Goal: Task Accomplishment & Management: Manage account settings

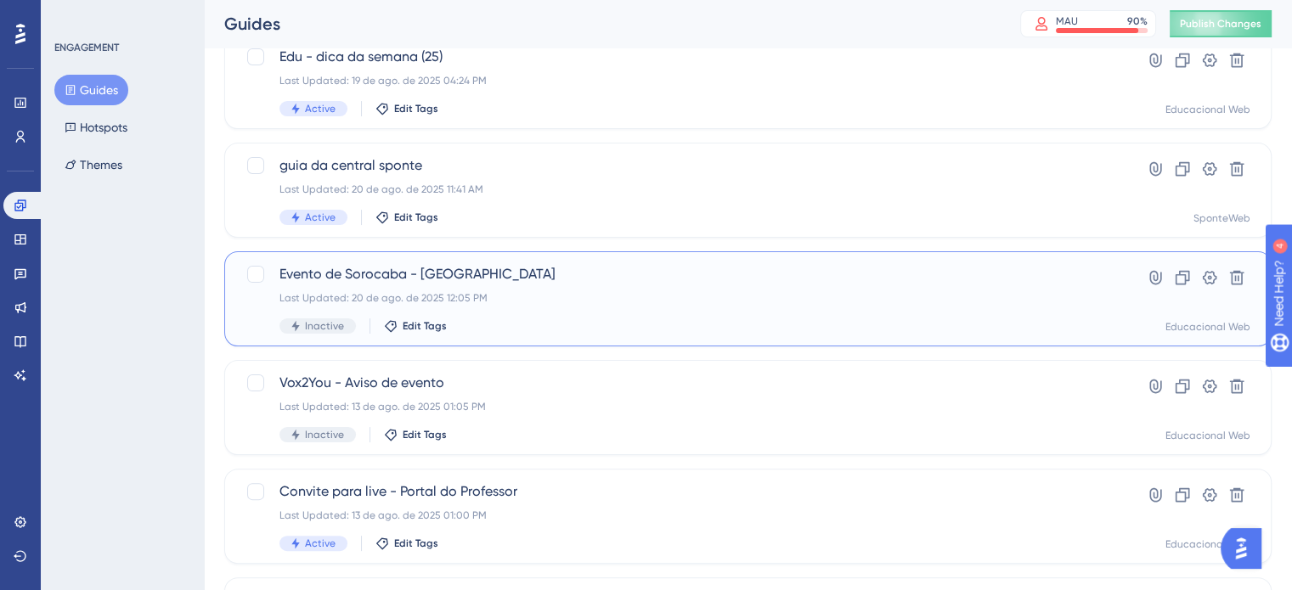
click at [943, 295] on div "Last Updated: 20 de ago. de 2025 12:05 PM" at bounding box center [679, 298] width 801 height 14
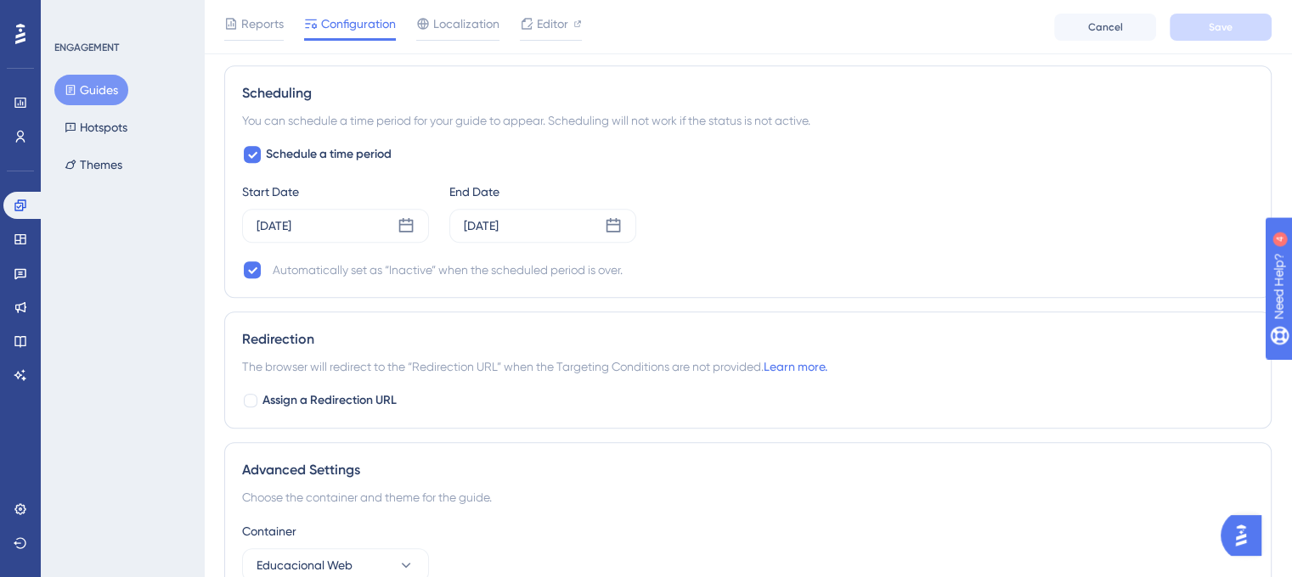
scroll to position [1274, 0]
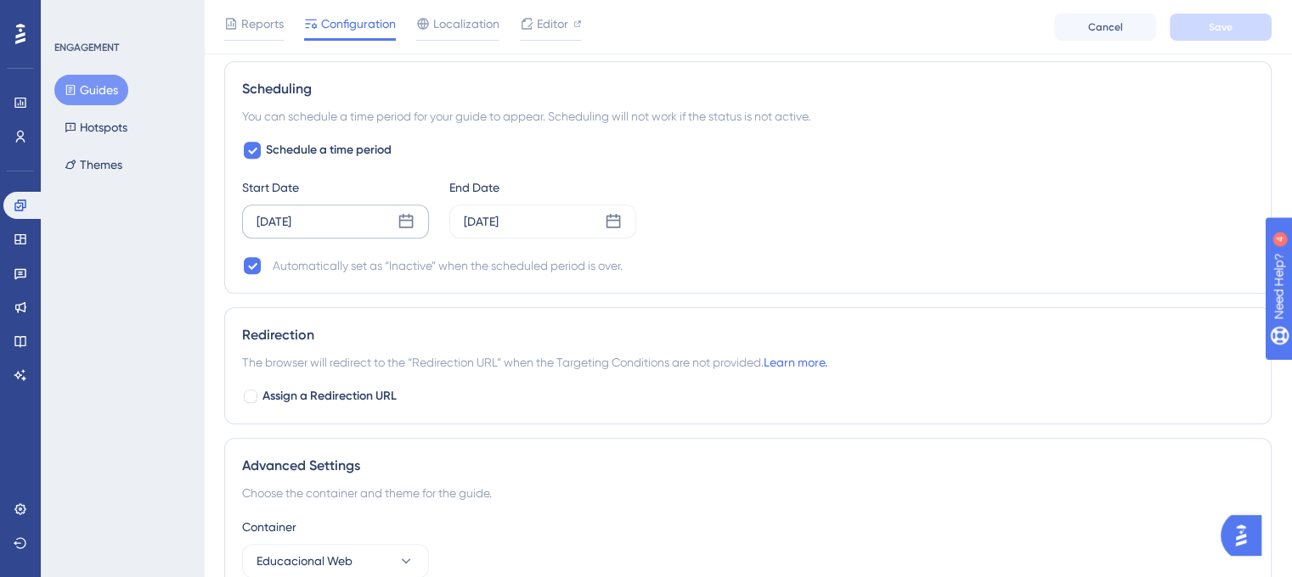
click at [404, 227] on icon at bounding box center [405, 221] width 17 height 17
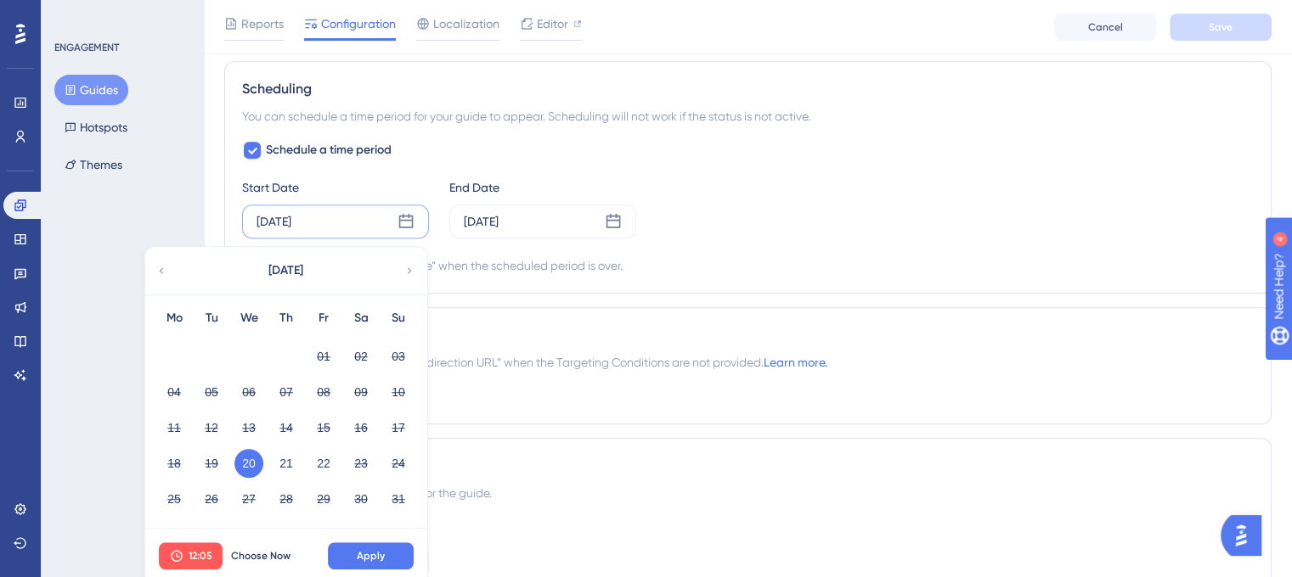
click at [669, 444] on div "Advanced Settings Choose the container and theme for the guide. Container Educa…" at bounding box center [747, 556] width 1047 height 236
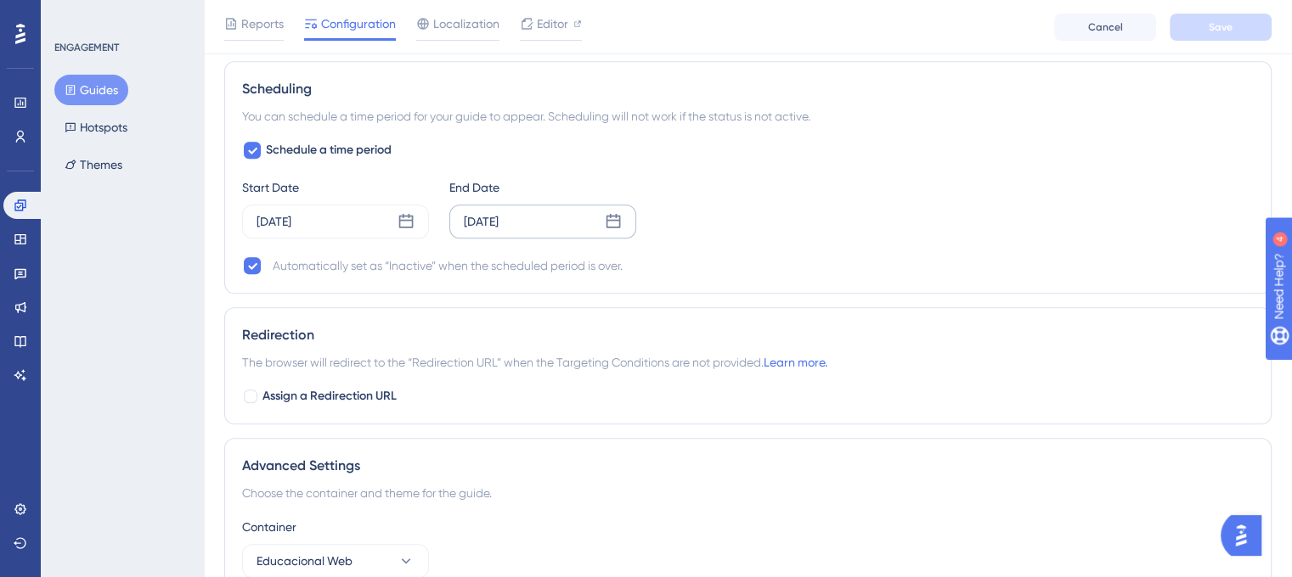
click at [605, 218] on icon at bounding box center [613, 221] width 17 height 17
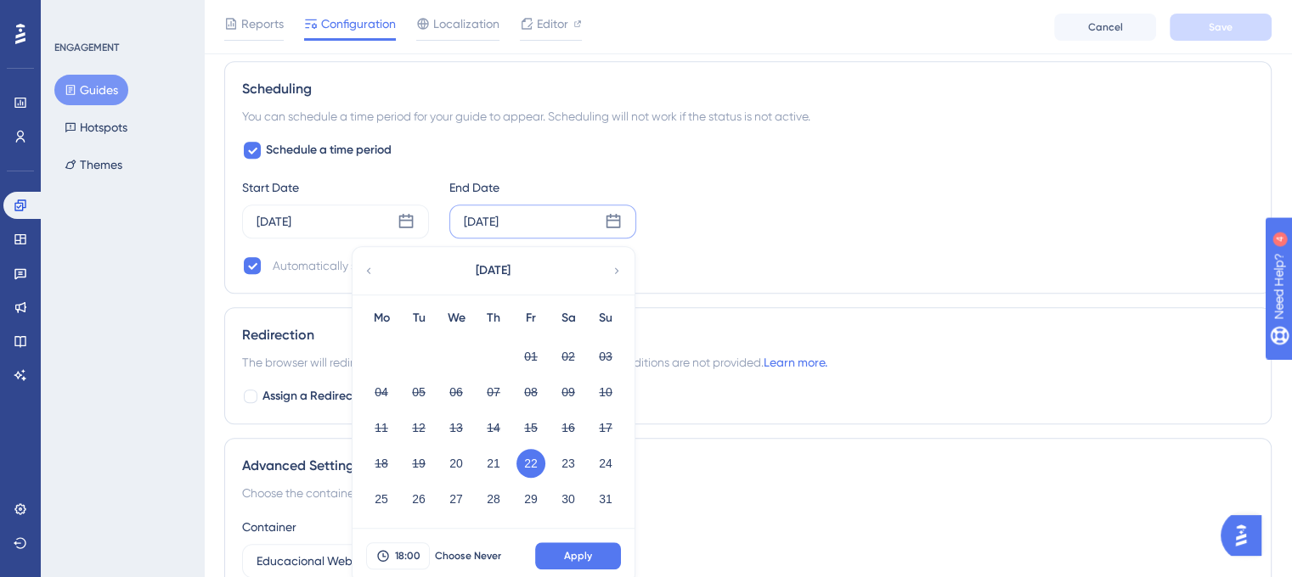
scroll to position [1359, 0]
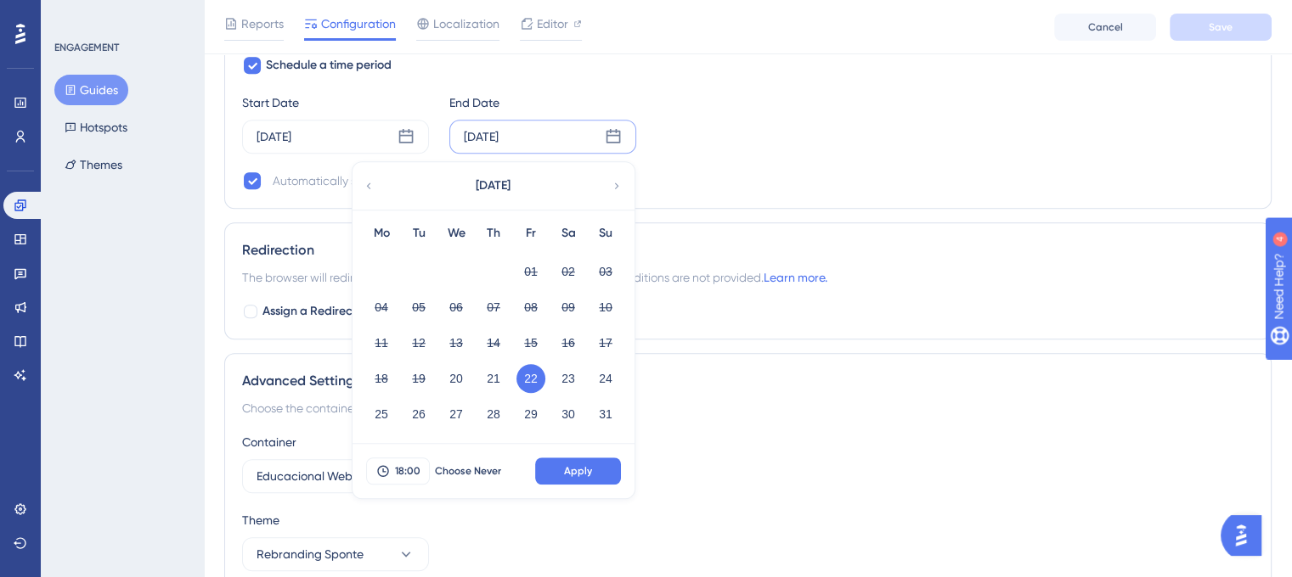
click at [748, 244] on div "Redirection" at bounding box center [747, 250] width 1011 height 20
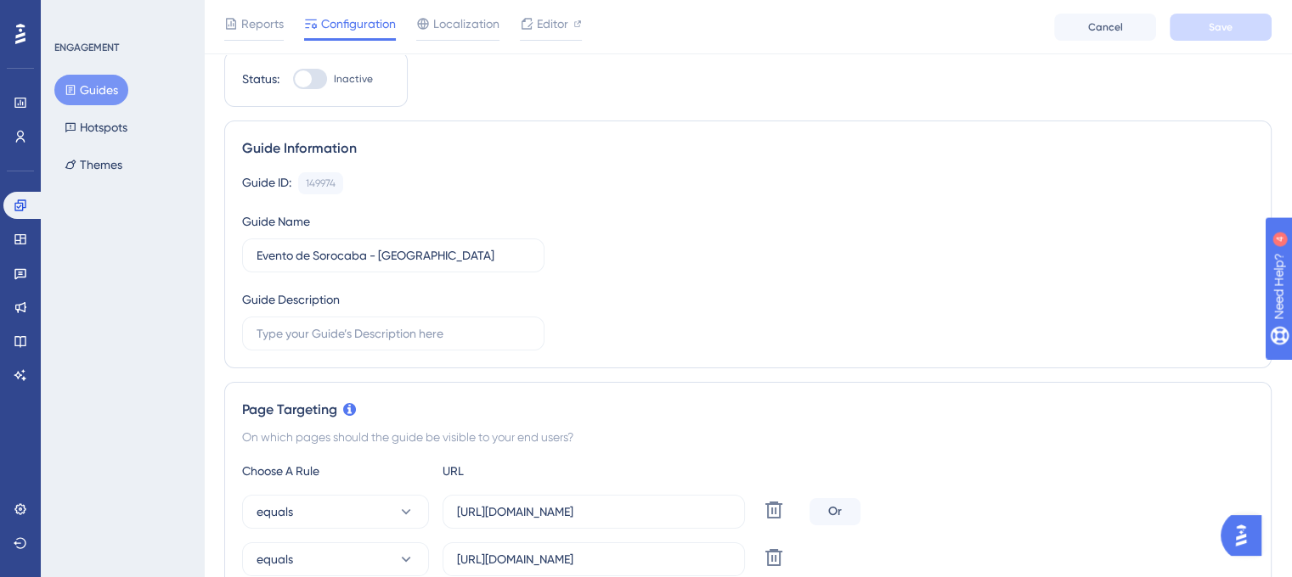
scroll to position [0, 0]
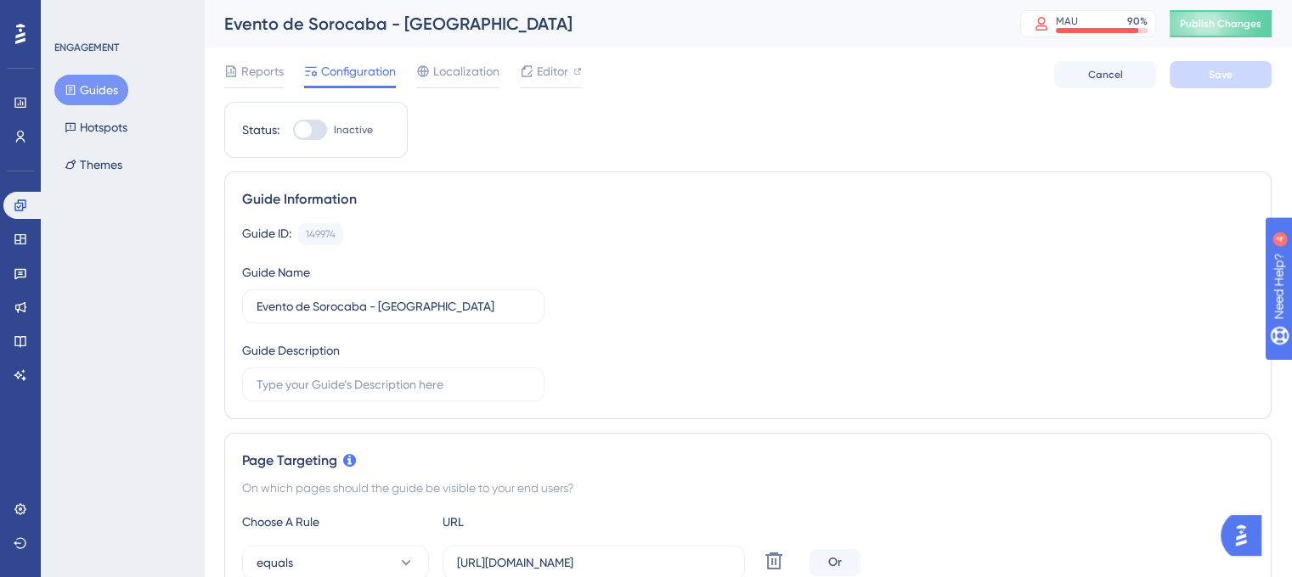
click at [307, 137] on div at bounding box center [303, 129] width 17 height 17
click at [293, 131] on input "Inactive" at bounding box center [292, 130] width 1 height 1
checkbox input "true"
click at [1192, 84] on button "Save" at bounding box center [1220, 74] width 102 height 27
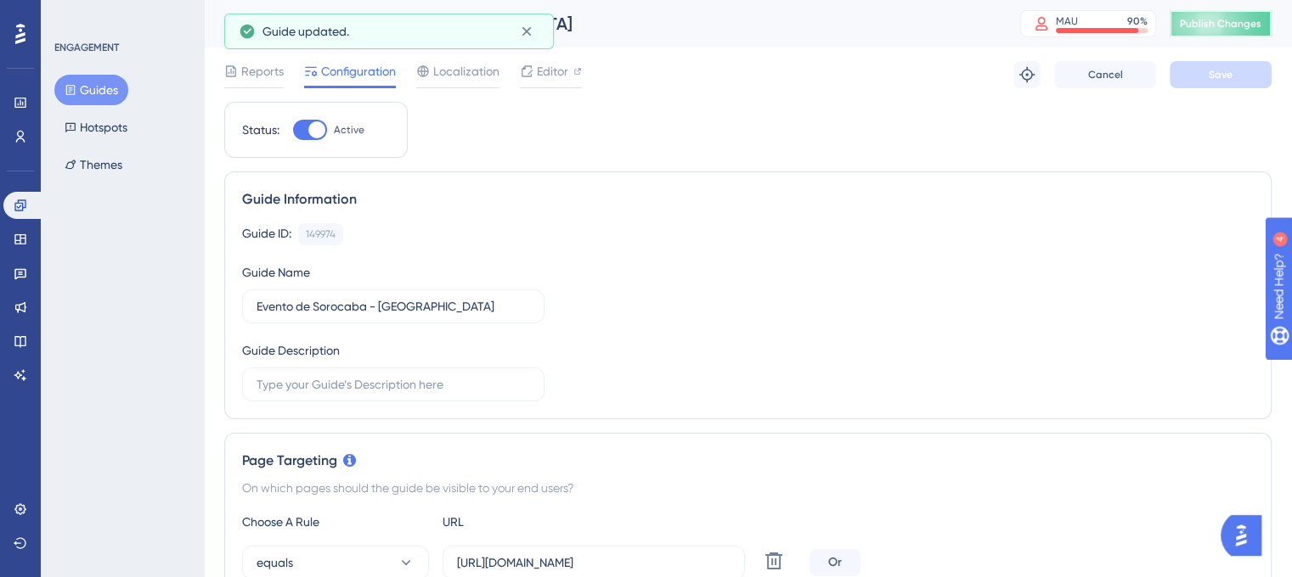
click at [1226, 17] on span "Publish Changes" at bounding box center [1221, 24] width 82 height 14
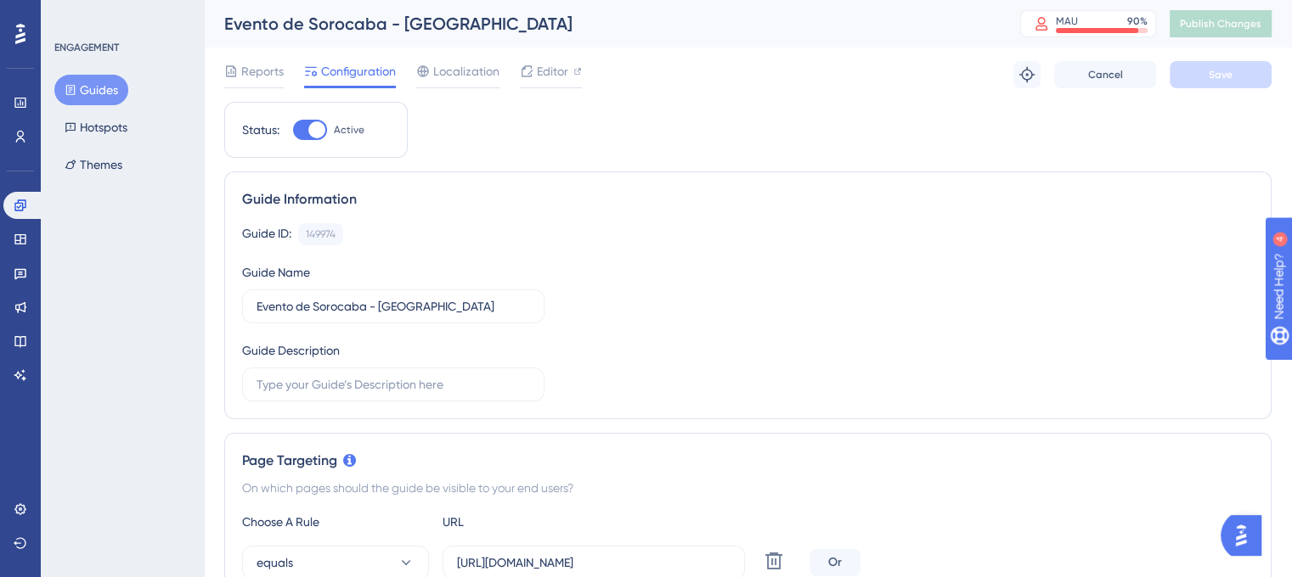
click at [91, 94] on button "Guides" at bounding box center [91, 90] width 74 height 31
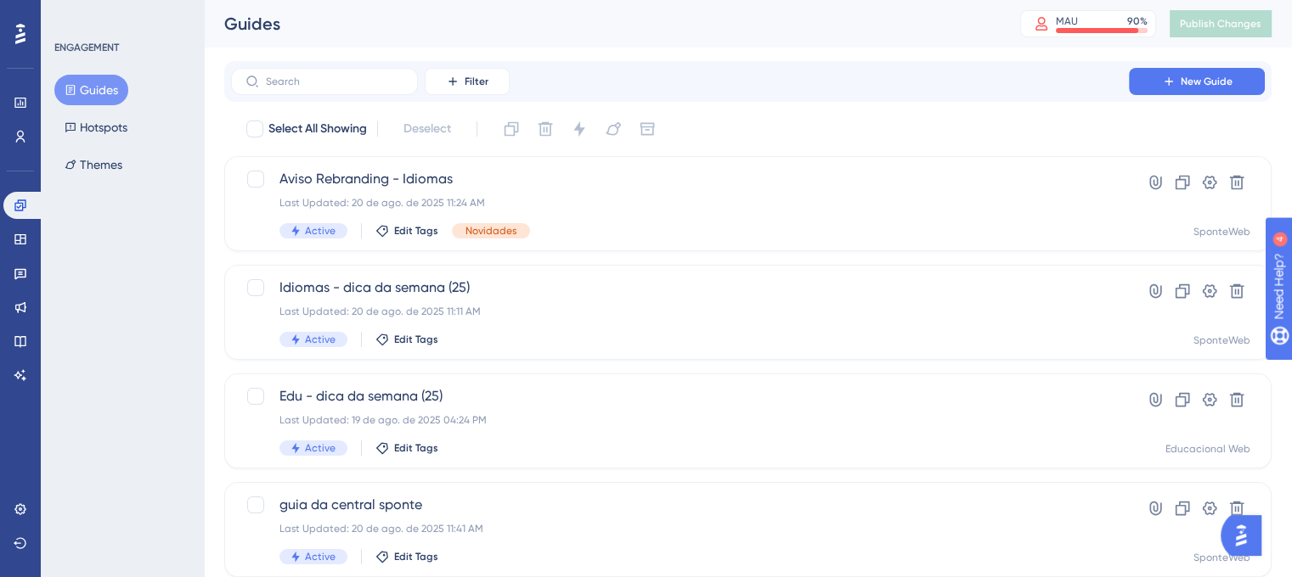
click at [188, 337] on div "ENGAGEMENT Guides Hotspots Themes" at bounding box center [122, 288] width 163 height 577
drag, startPoint x: 68, startPoint y: 85, endPoint x: 50, endPoint y: 87, distance: 17.9
click at [68, 84] on icon at bounding box center [71, 90] width 12 height 12
click at [17, 206] on icon at bounding box center [19, 205] width 11 height 11
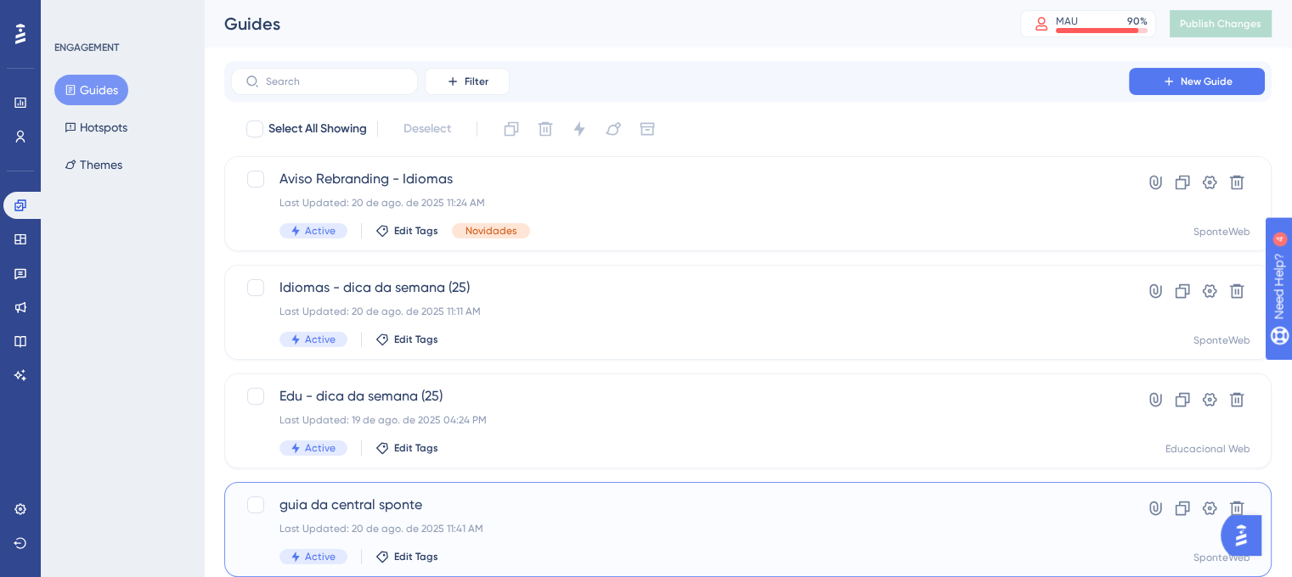
drag, startPoint x: 383, startPoint y: 574, endPoint x: 378, endPoint y: 588, distance: 14.5
click at [380, 0] on html "Performance Users Engagement Widgets Feedback Product Updates Knowledge Base AI…" at bounding box center [646, 0] width 1292 height 0
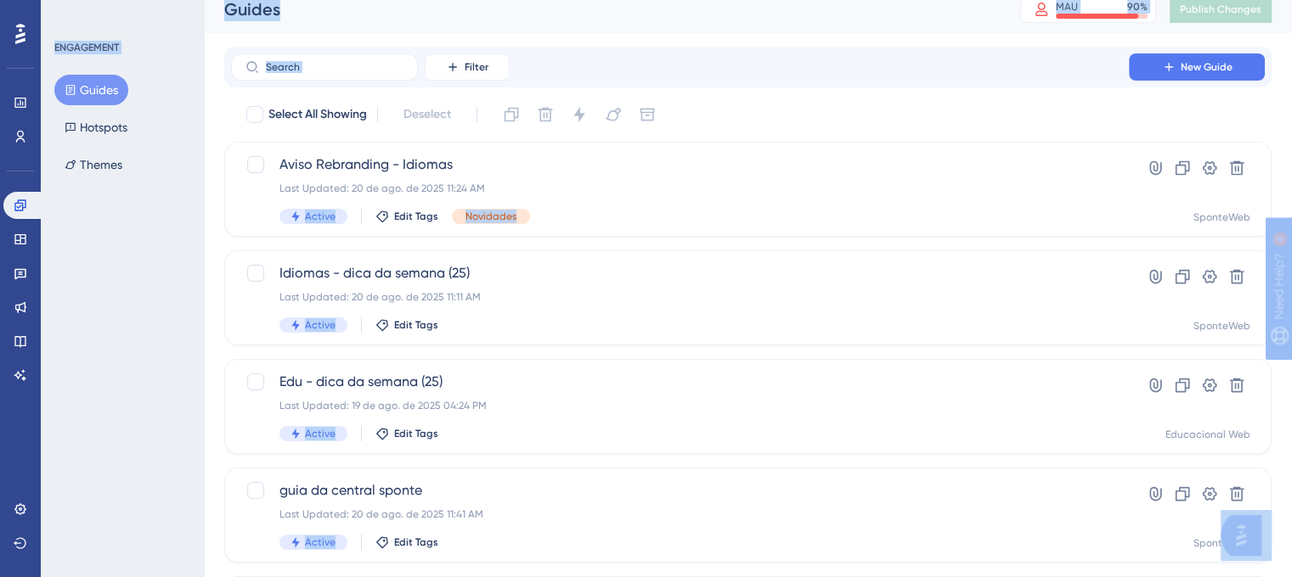
click at [148, 397] on div "ENGAGEMENT Guides Hotspots Themes" at bounding box center [122, 288] width 163 height 577
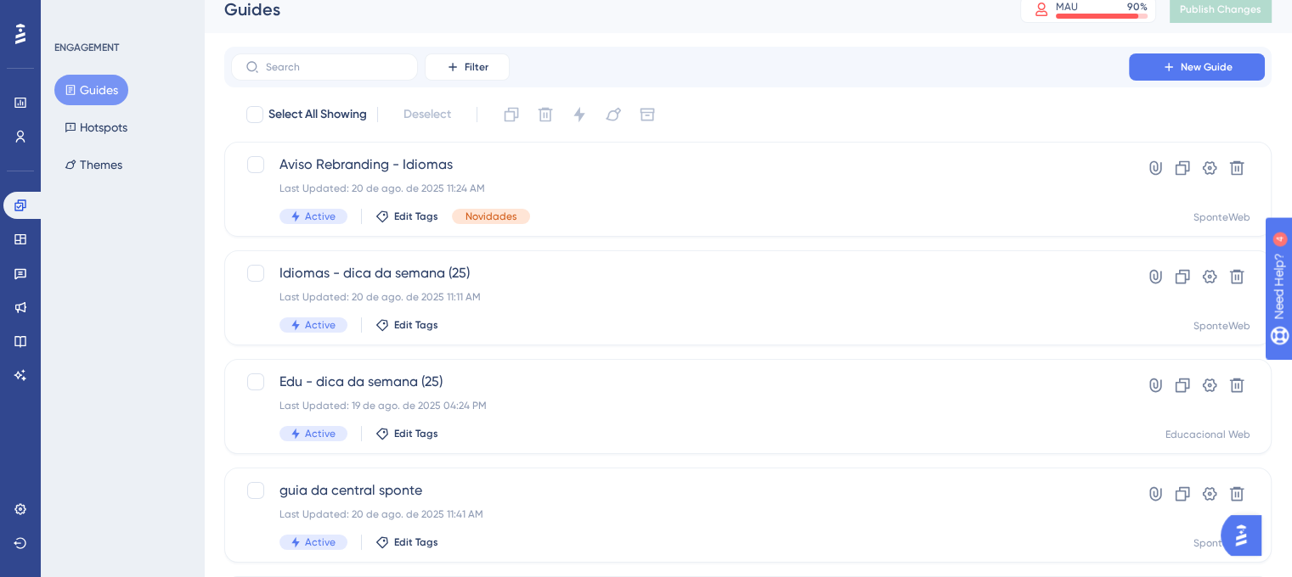
click at [166, 266] on div "ENGAGEMENT Guides Hotspots Themes" at bounding box center [122, 288] width 163 height 577
